Goal: Task Accomplishment & Management: Manage account settings

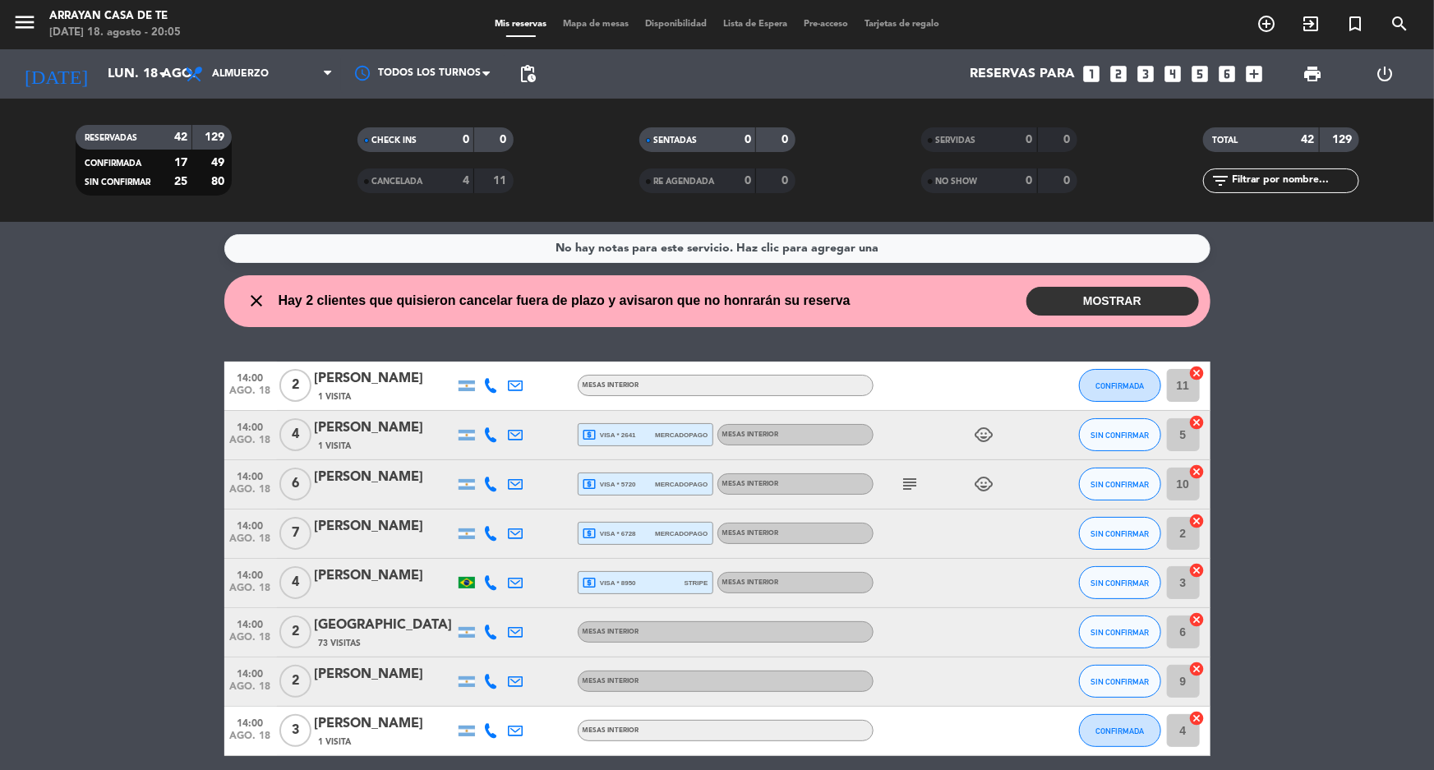
click at [1141, 315] on div "close Hay 2 clientes que quisieron cancelar fuera de plazo y avisaron que no ho…" at bounding box center [717, 301] width 986 height 52
click at [1127, 298] on button "MOSTRAR" at bounding box center [1112, 301] width 173 height 29
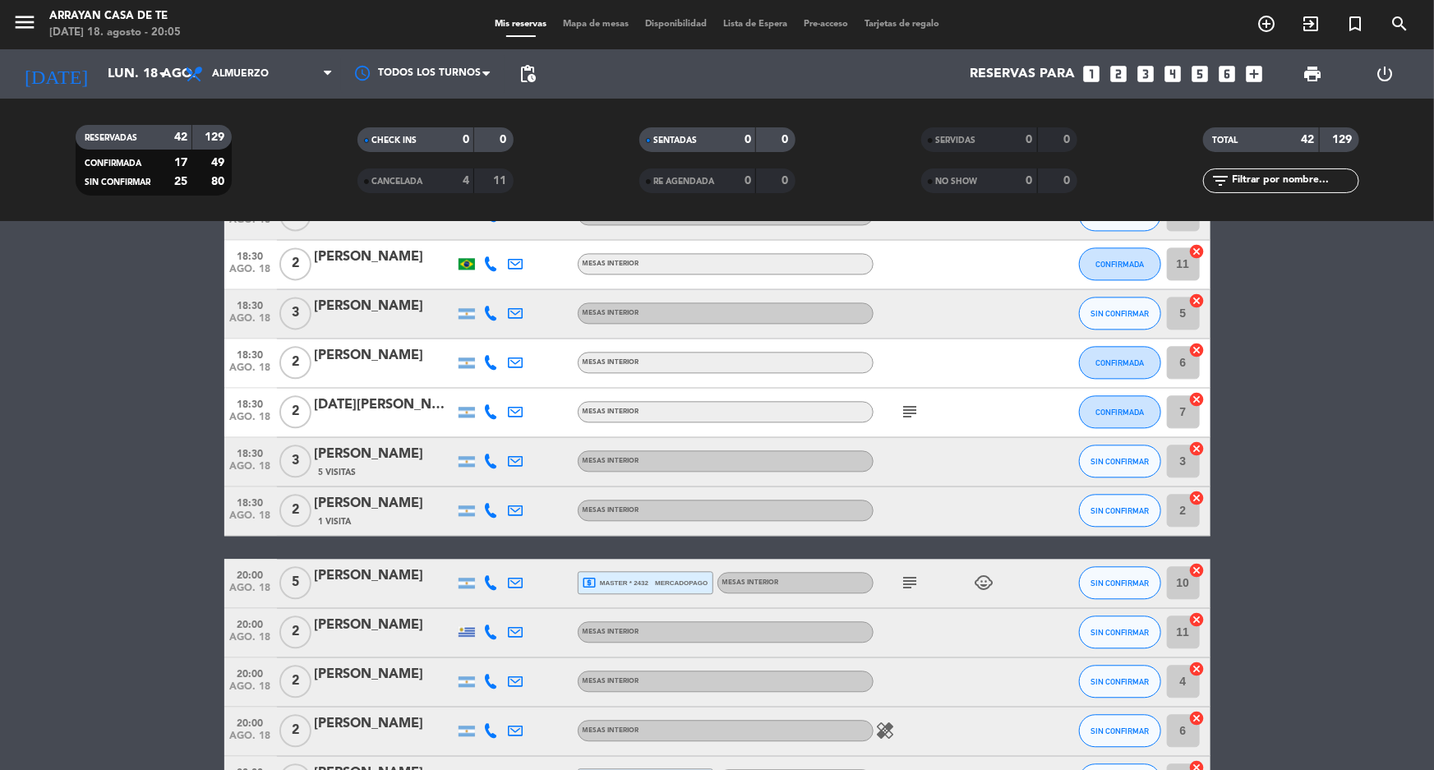
scroll to position [1974, 0]
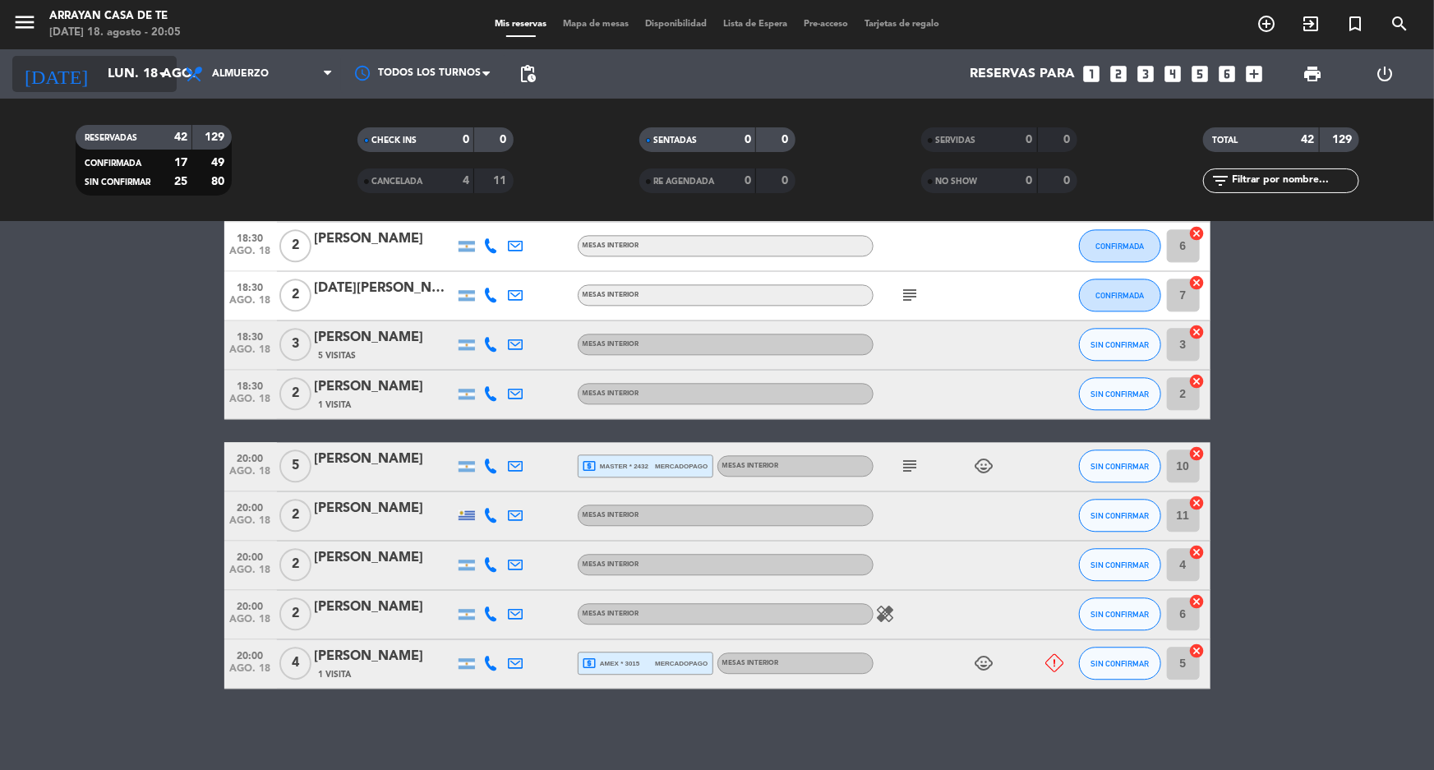
click at [107, 56] on div "[DATE] [DATE] arrow_drop_down" at bounding box center [94, 74] width 164 height 36
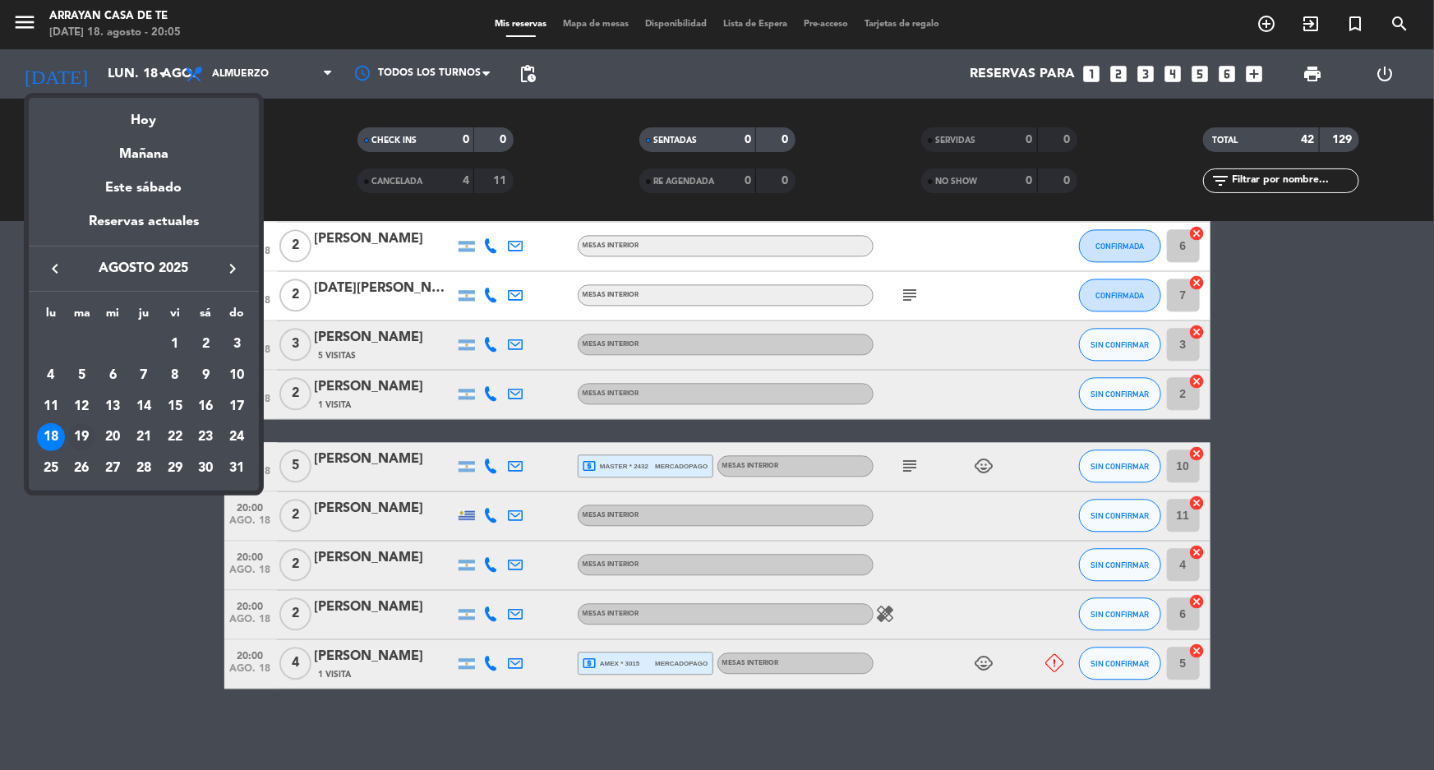
click at [85, 436] on div "19" at bounding box center [82, 437] width 28 height 28
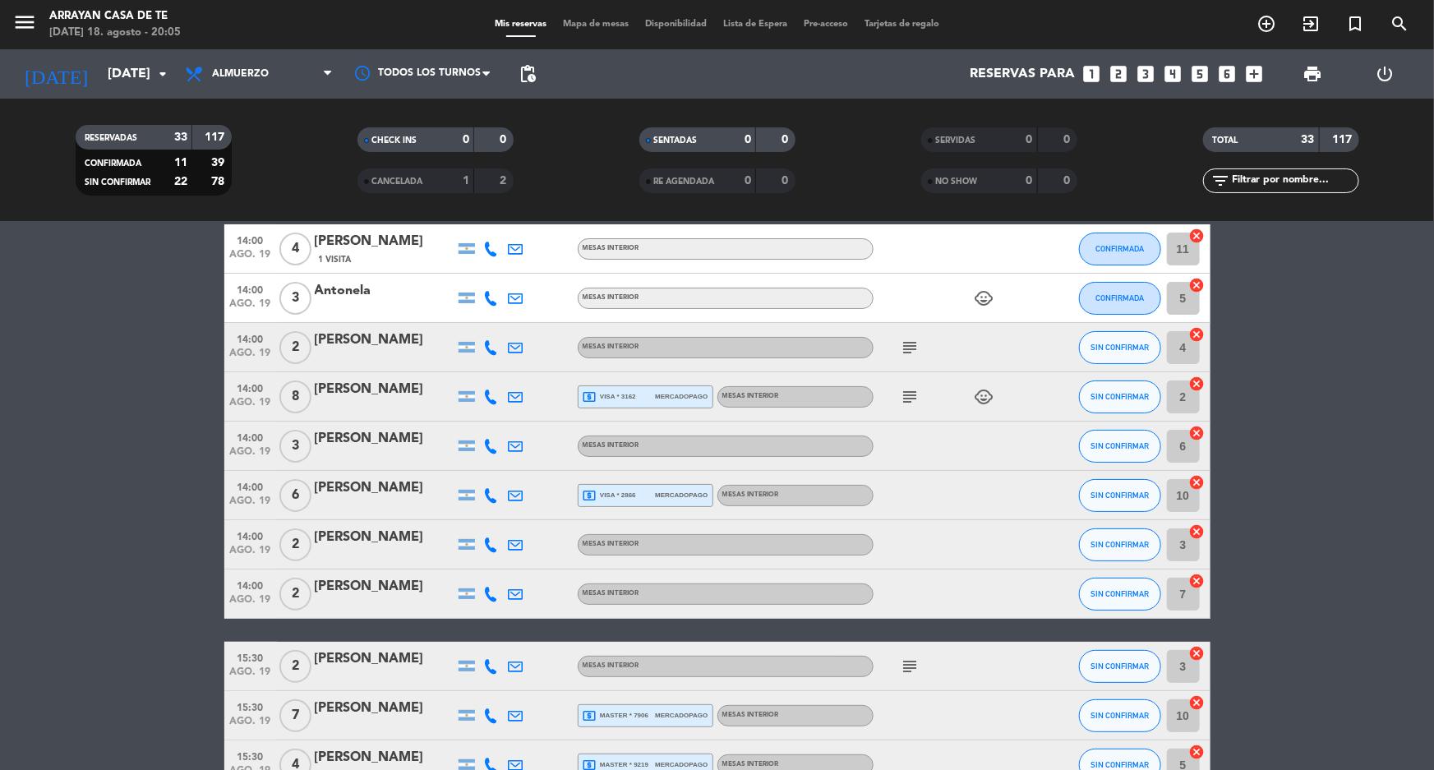
scroll to position [0, 0]
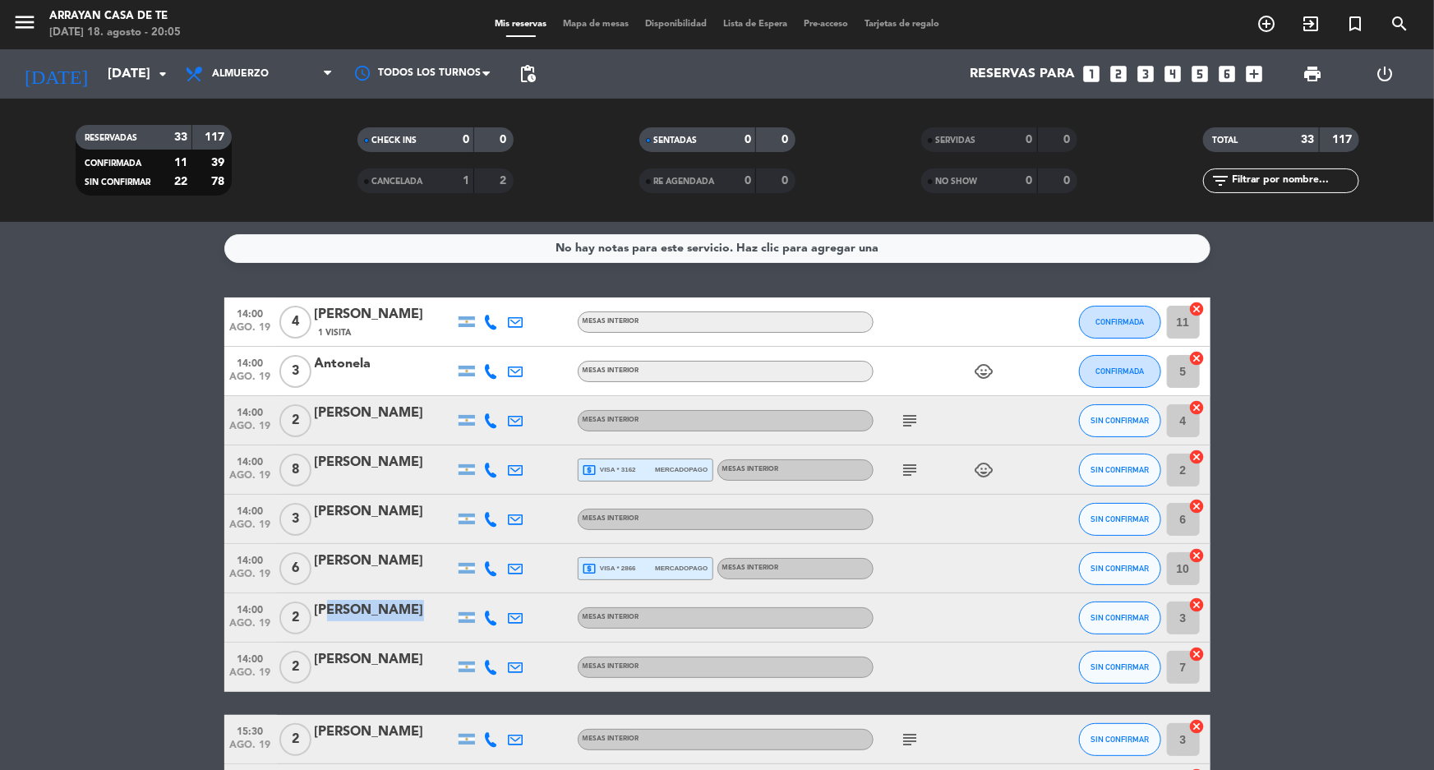
drag, startPoint x: 320, startPoint y: 614, endPoint x: 326, endPoint y: 637, distance: 23.7
click at [319, 641] on div "14:00 [DATE] 2 [PERSON_NAME] MESAS INTERIOR SIN CONFIRMAR 3 cancel" at bounding box center [717, 617] width 986 height 49
click at [123, 83] on input "[DATE]" at bounding box center [185, 74] width 173 height 32
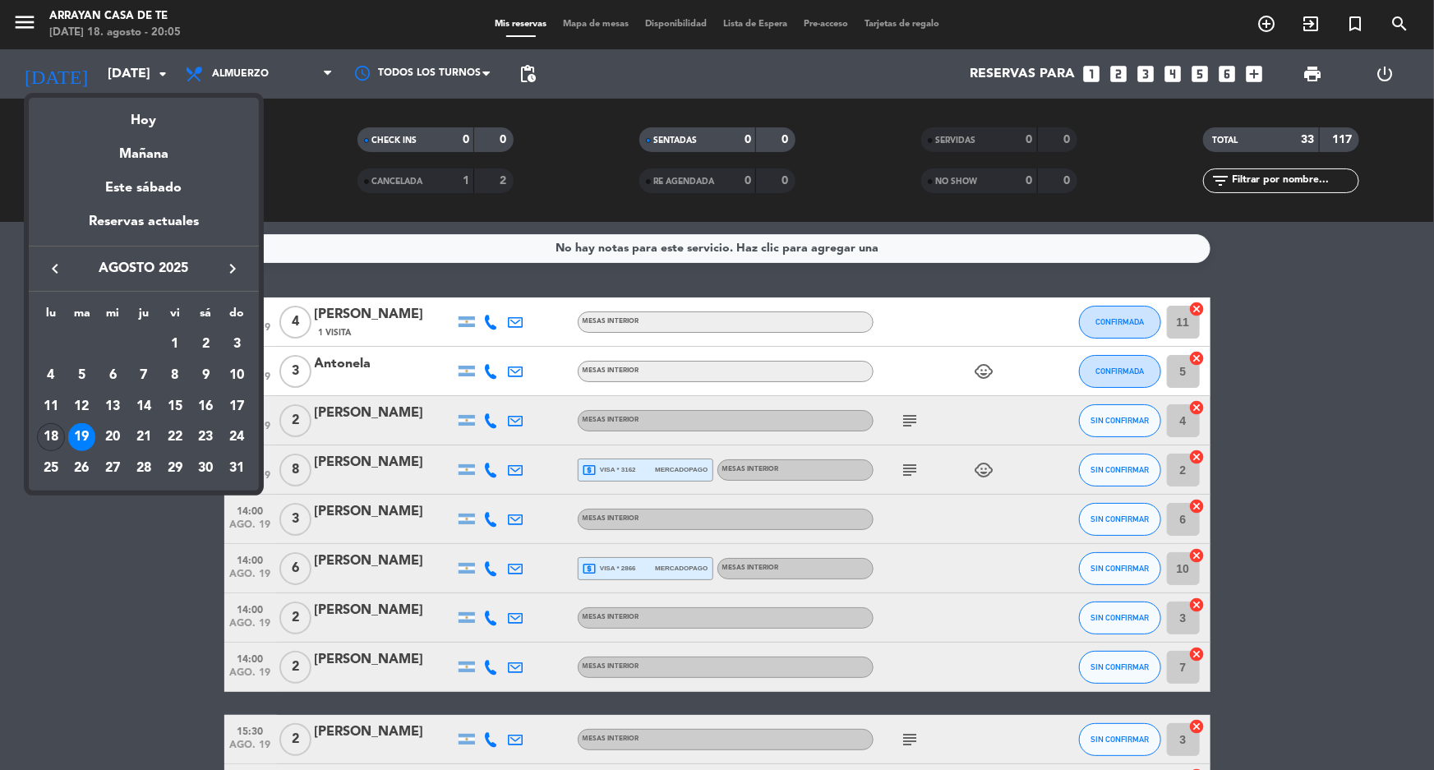
click at [58, 435] on div "18" at bounding box center [51, 437] width 28 height 28
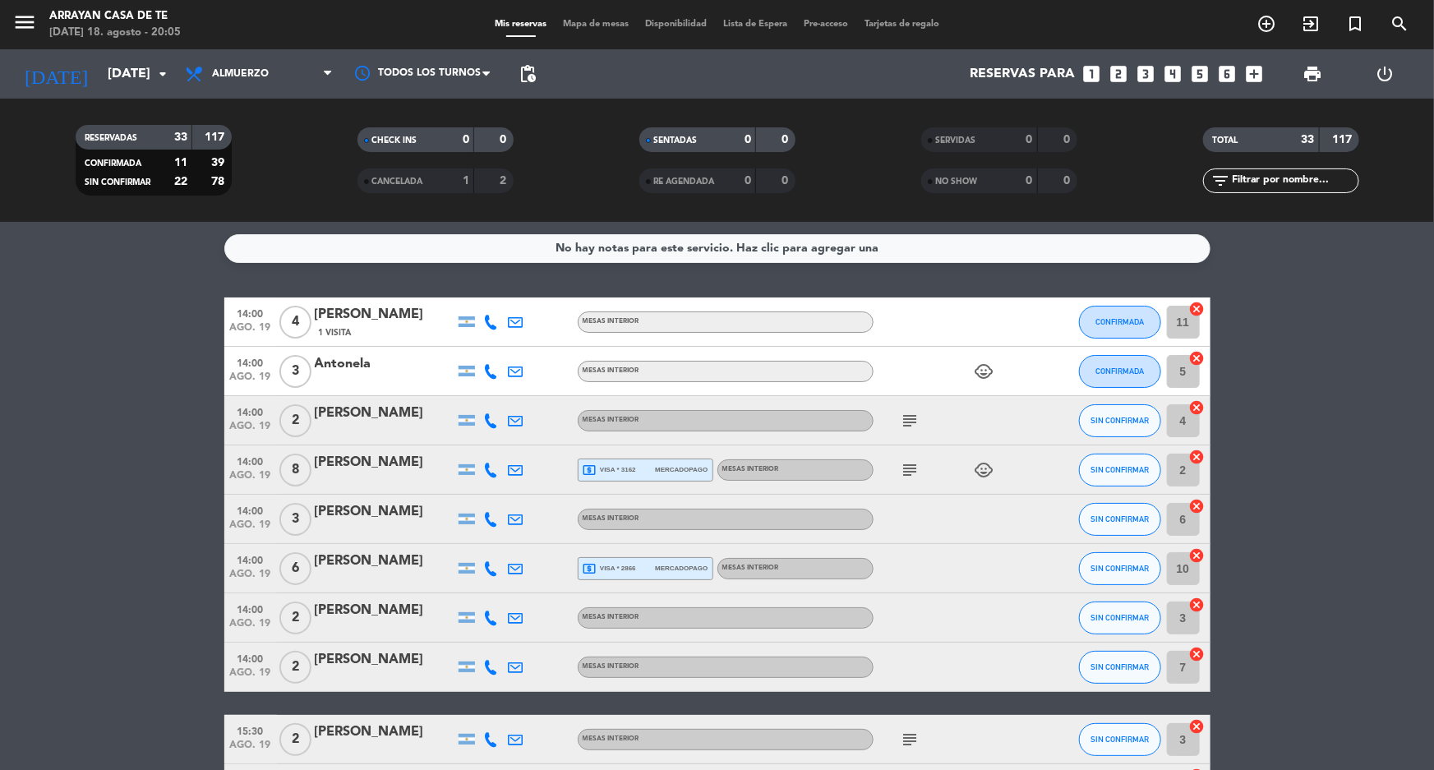
type input "lun. 18 ago."
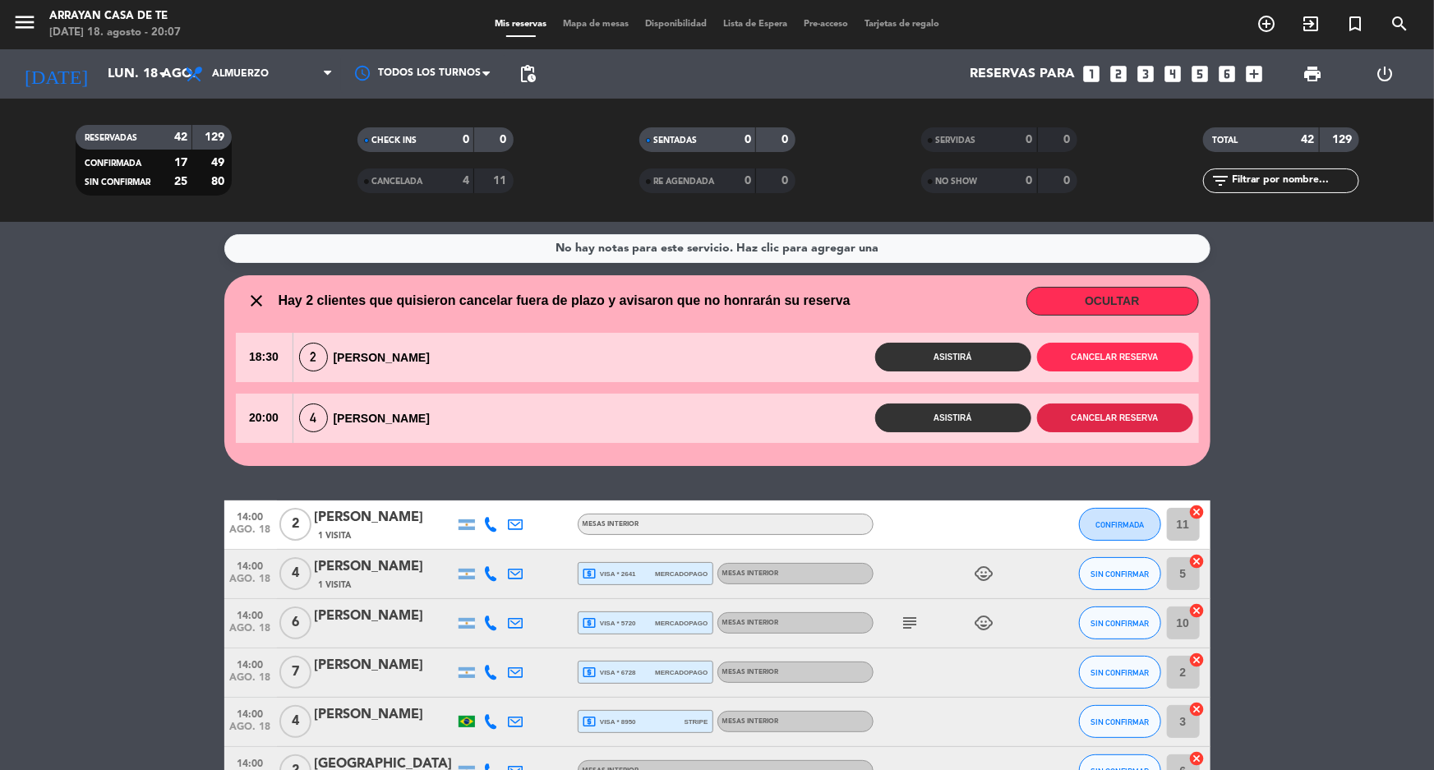
click at [1134, 426] on button "Cancelar reserva" at bounding box center [1115, 417] width 156 height 29
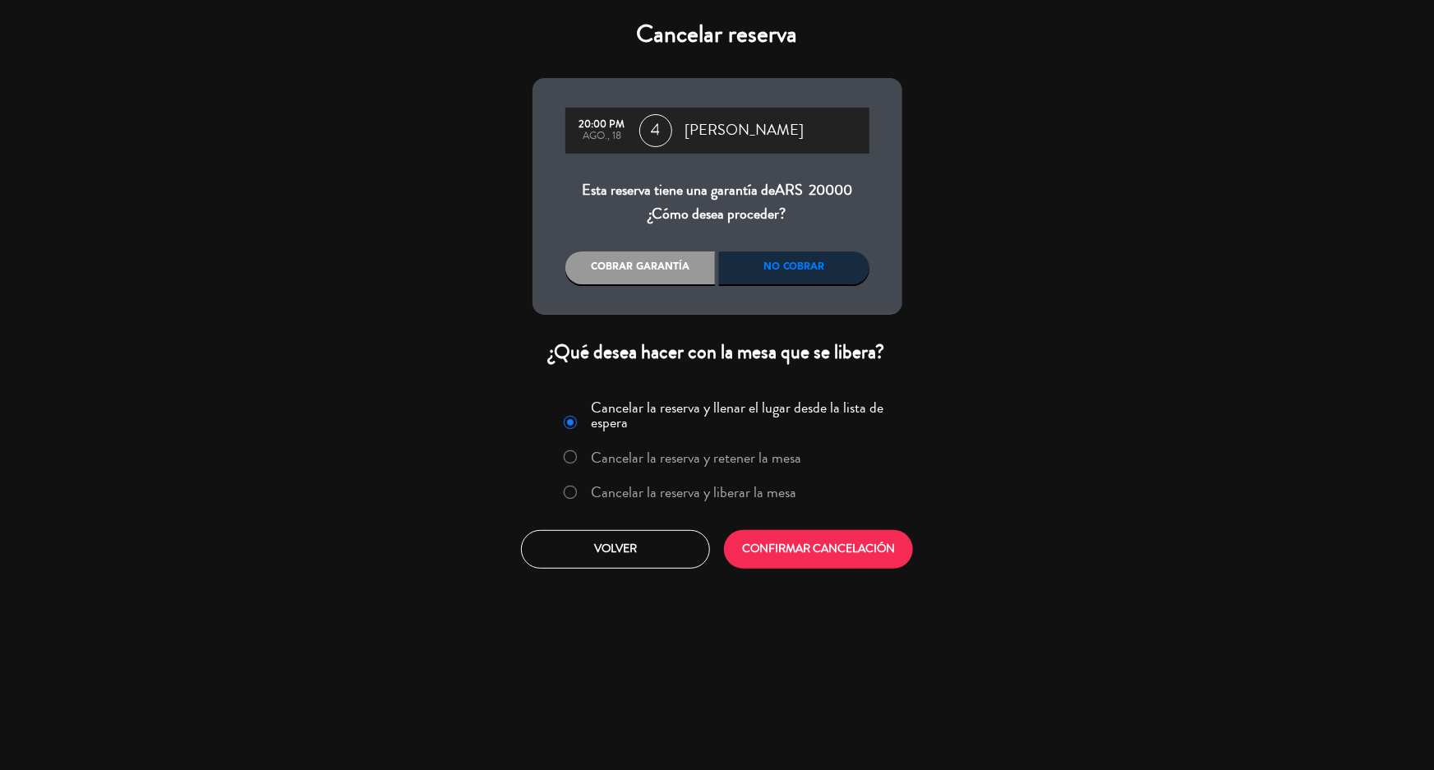
click at [716, 488] on label "Cancelar la reserva y liberar la mesa" at bounding box center [693, 492] width 205 height 15
click at [818, 538] on button "CONFIRMAR CANCELACIÓN" at bounding box center [818, 549] width 189 height 39
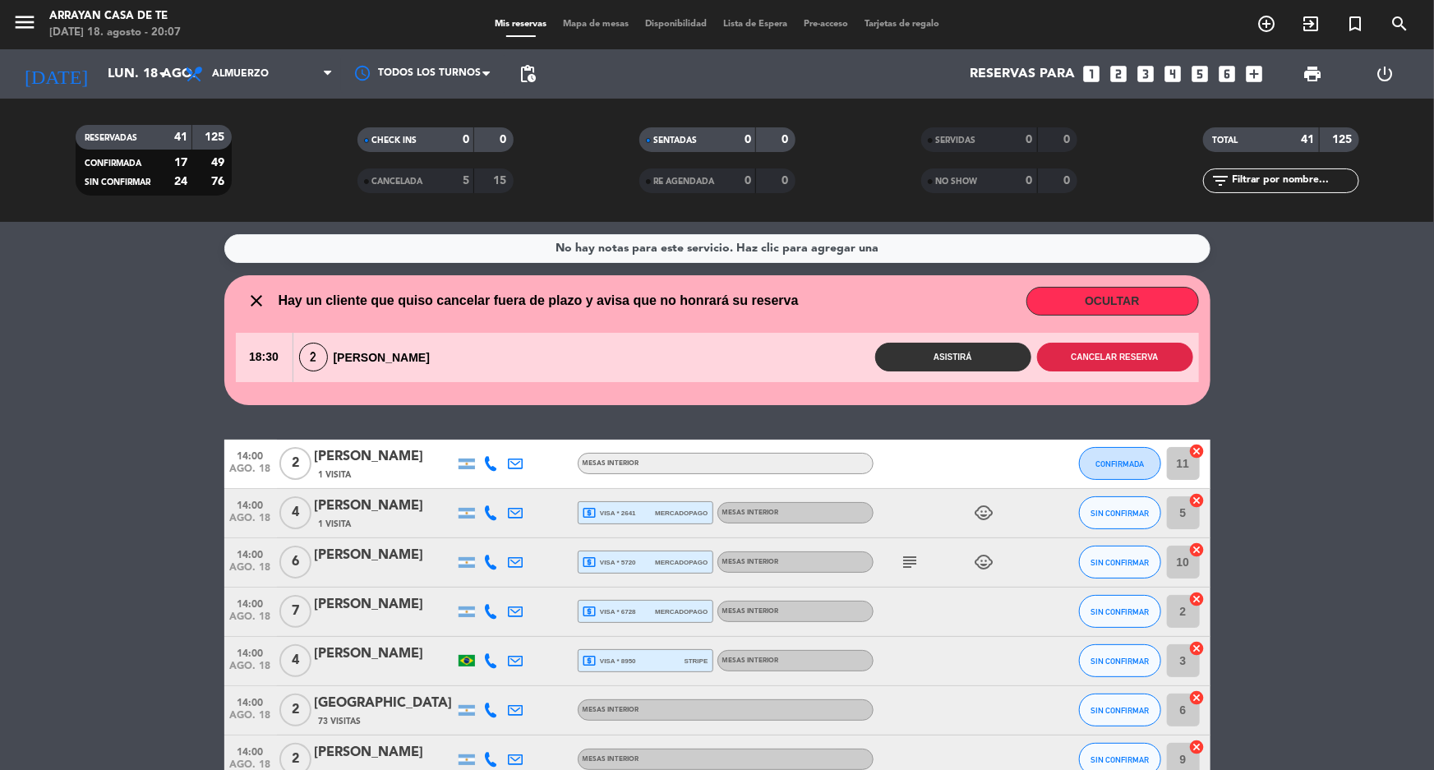
click at [1109, 358] on button "Cancelar reserva" at bounding box center [1115, 357] width 156 height 29
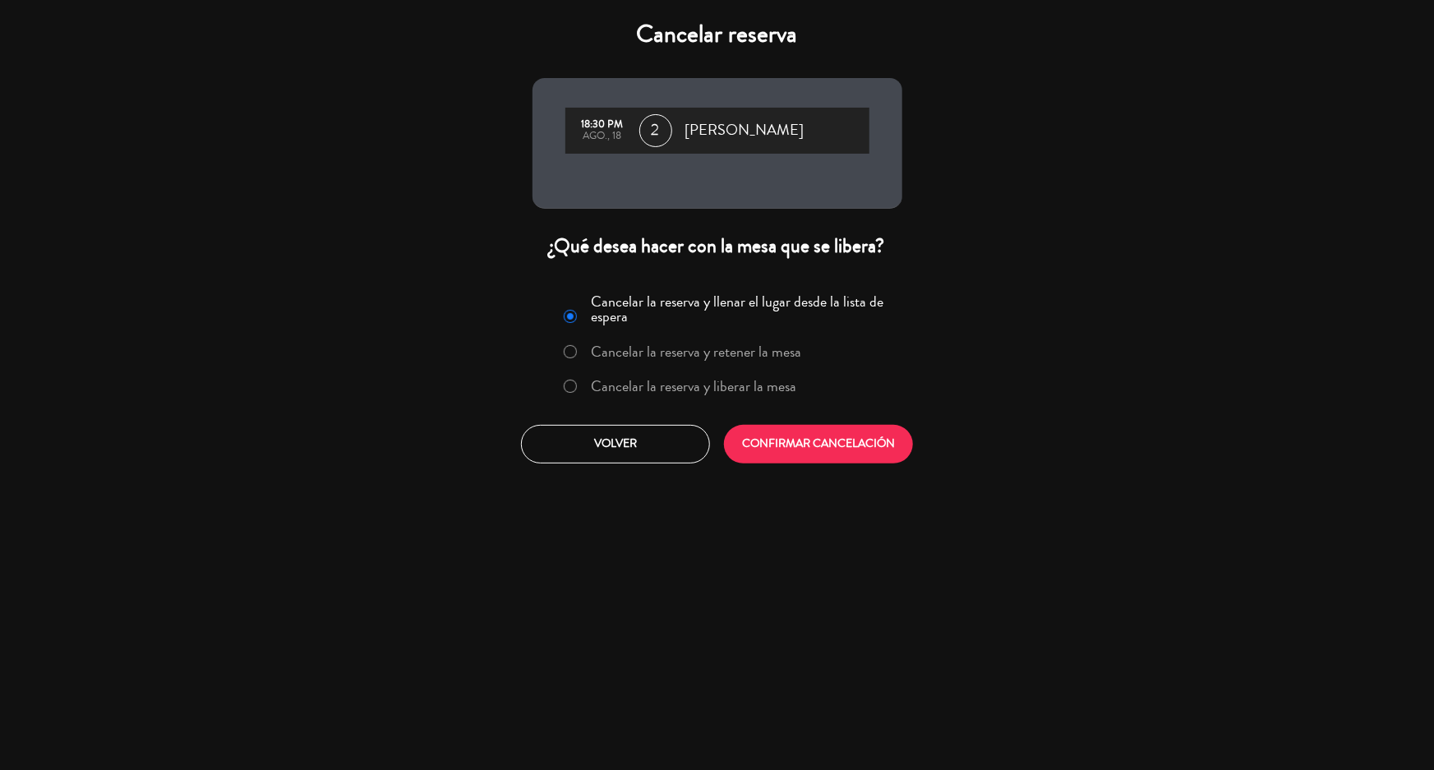
click at [756, 393] on label "Cancelar la reserva y liberar la mesa" at bounding box center [693, 386] width 205 height 15
click at [827, 449] on button "CONFIRMAR CANCELACIÓN" at bounding box center [818, 444] width 189 height 39
